Goal: Task Accomplishment & Management: Use online tool/utility

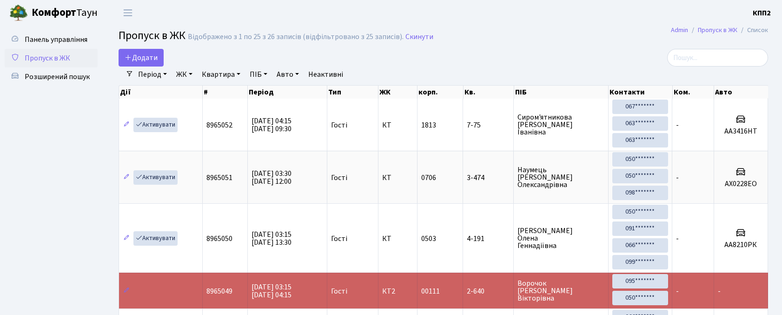
select select "25"
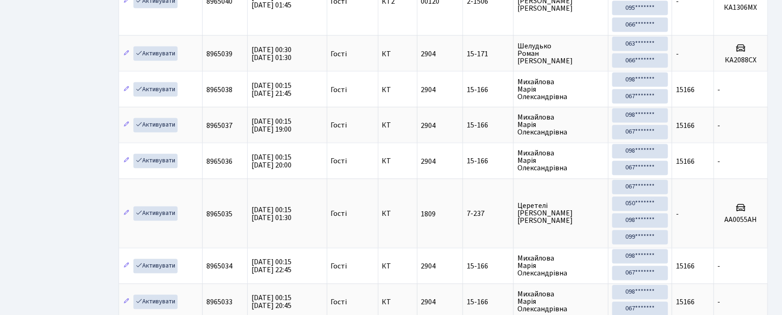
click at [105, 78] on div "Додати Фільтри Період [DATE] - [DATE] ЖК - КТ, вул. Регенераторна, 4 КТ2, просп…" at bounding box center [443, 13] width 677 height 1029
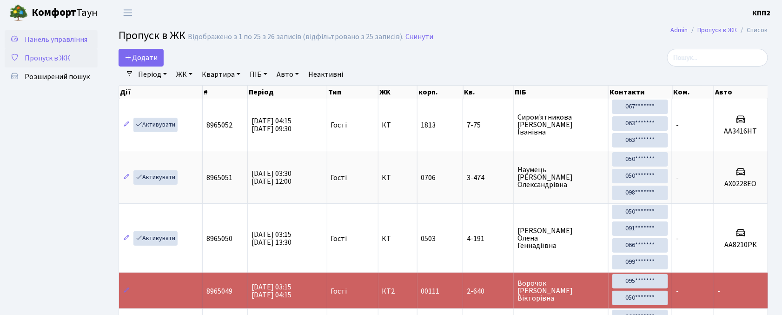
click at [51, 38] on span "Панель управління" at bounding box center [56, 39] width 63 height 10
